Goal: Task Accomplishment & Management: Use online tool/utility

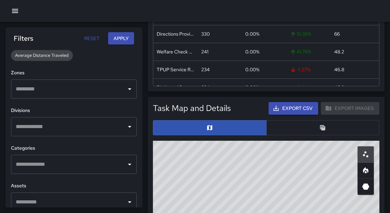
scroll to position [199, 0]
click at [130, 127] on button "Open" at bounding box center [130, 127] width 10 height 10
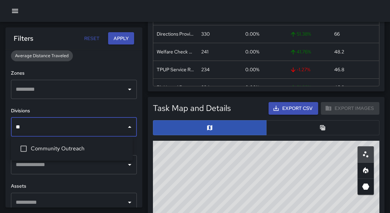
type input "***"
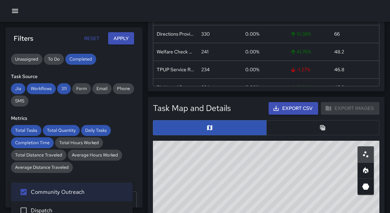
scroll to position [0, 0]
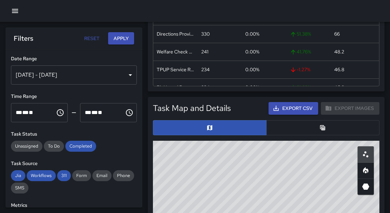
click at [129, 40] on button "Apply" at bounding box center [121, 38] width 26 height 13
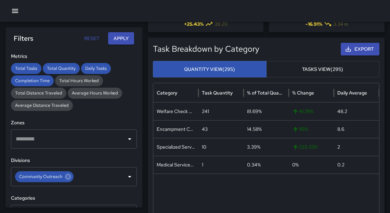
scroll to position [156, 0]
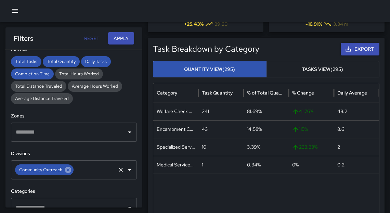
click at [69, 168] on icon at bounding box center [68, 170] width 6 height 6
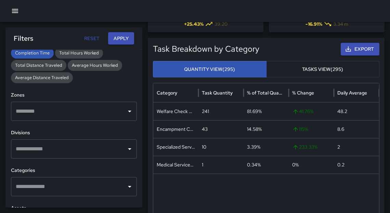
scroll to position [195, 0]
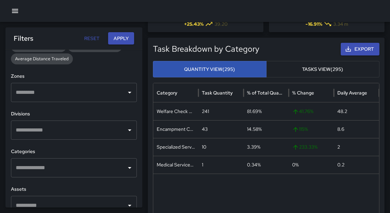
click at [74, 171] on input "text" at bounding box center [69, 167] width 110 height 13
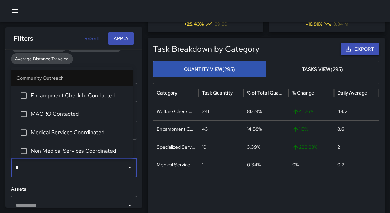
type input "**"
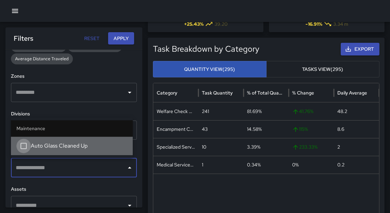
scroll to position [639, 0]
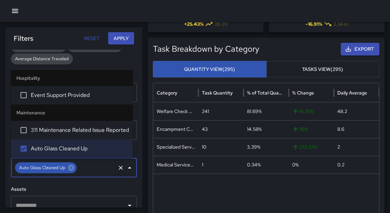
click at [121, 40] on button "Apply" at bounding box center [121, 38] width 26 height 13
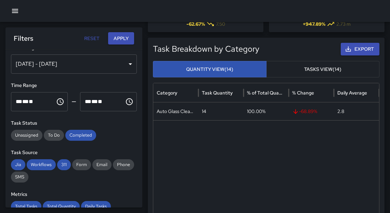
scroll to position [0, 0]
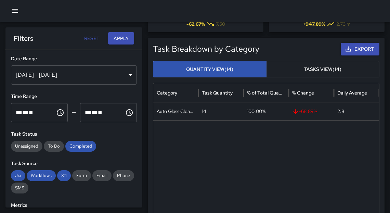
click at [118, 71] on div "[DATE] - [DATE]" at bounding box center [74, 74] width 126 height 19
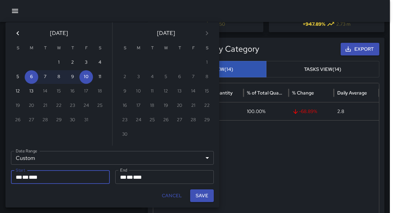
click at [17, 34] on icon "Previous month" at bounding box center [18, 33] width 8 height 8
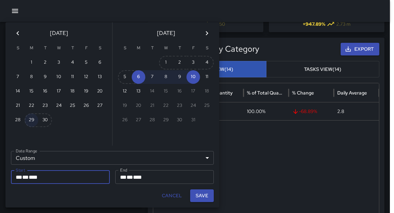
drag, startPoint x: 30, startPoint y: 123, endPoint x: 50, endPoint y: 112, distance: 23.1
click at [30, 123] on button "29" at bounding box center [32, 120] width 14 height 14
type input "**********"
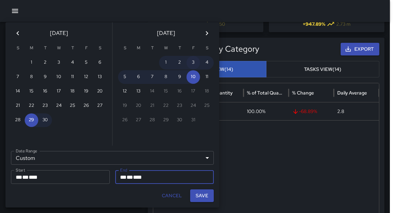
click at [195, 63] on button "3" at bounding box center [194, 63] width 14 height 14
type input "**********"
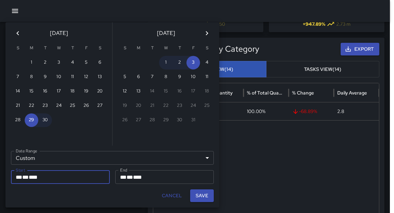
click at [197, 198] on button "Save" at bounding box center [202, 195] width 24 height 13
type input "**********"
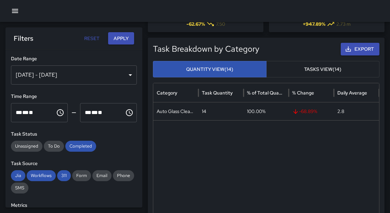
click at [123, 41] on button "Apply" at bounding box center [121, 38] width 26 height 13
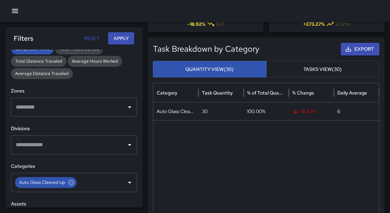
scroll to position [181, 0]
click at [68, 180] on icon at bounding box center [71, 182] width 6 height 6
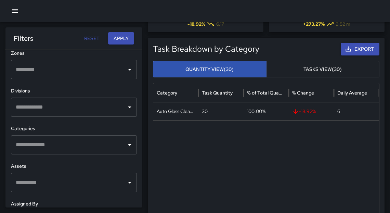
scroll to position [220, 0]
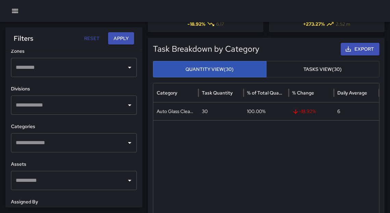
click at [126, 104] on icon "Open" at bounding box center [130, 105] width 8 height 8
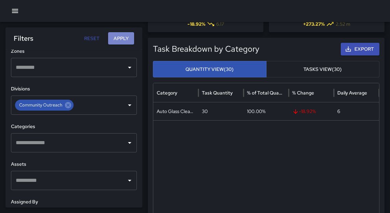
click at [116, 41] on button "Apply" at bounding box center [121, 38] width 26 height 13
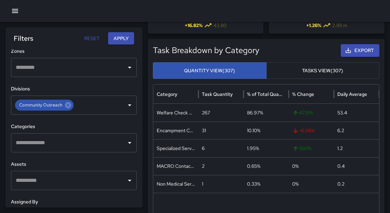
scroll to position [110, 0]
